Goal: Communication & Community: Answer question/provide support

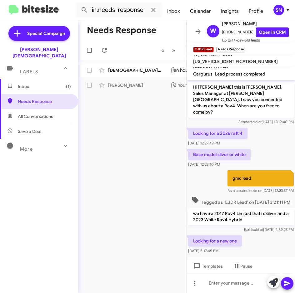
click at [31, 83] on span "Inbox (1)" at bounding box center [39, 86] width 78 height 15
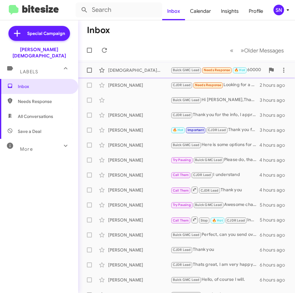
click at [142, 76] on div "[PERSON_NAME] Buick GMC Lead Needs Response 🔥 Hot 60000 an hour ago" at bounding box center [186, 70] width 207 height 12
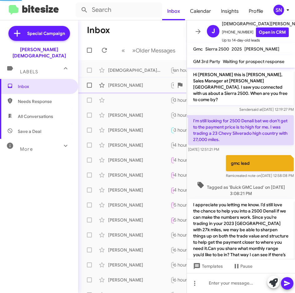
scroll to position [136, 0]
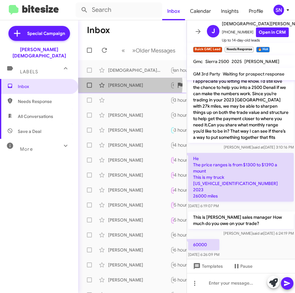
click at [119, 85] on div "[PERSON_NAME]" at bounding box center [139, 85] width 62 height 6
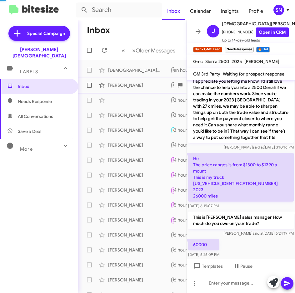
scroll to position [7, 0]
